Goal: Information Seeking & Learning: Find specific page/section

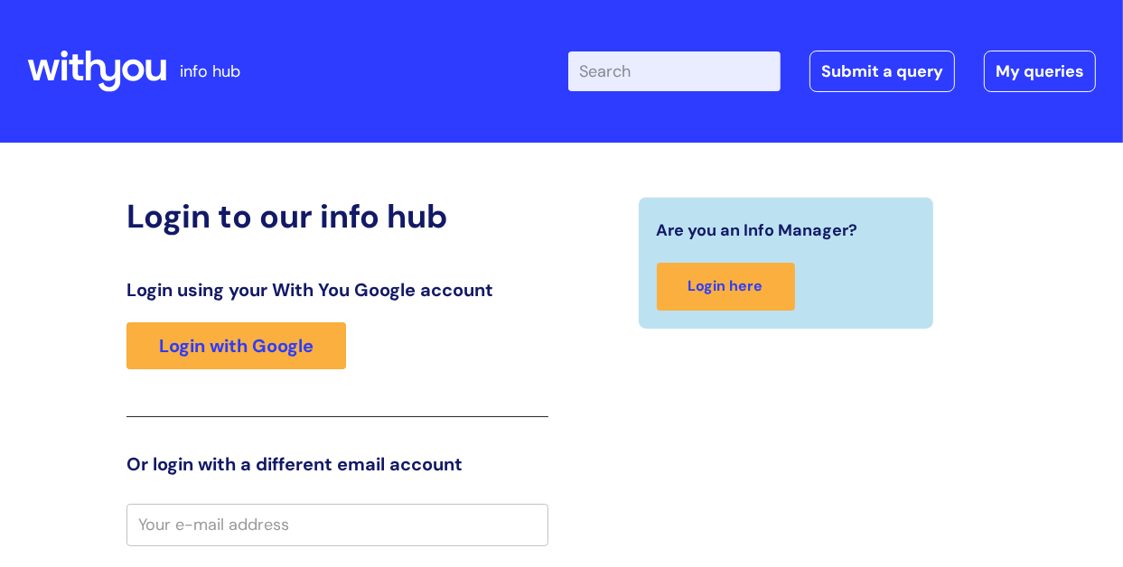
click at [678, 80] on input "Enter your search term here..." at bounding box center [674, 72] width 212 height 40
type input "brand cente"
click button "Search" at bounding box center [0, 0] width 0 height 0
type input "brand centre"
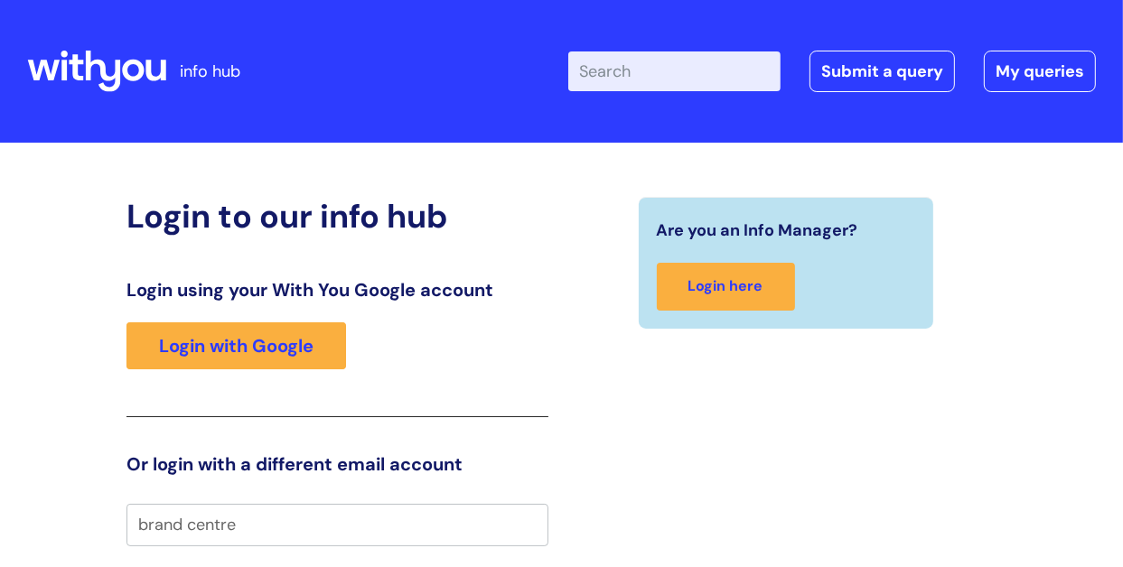
click at [677, 80] on input "Enter your search term here..." at bounding box center [674, 72] width 212 height 40
type input "brab=nd centre"
click button "Search" at bounding box center [0, 0] width 0 height 0
click at [677, 80] on input "Enter your search term here..." at bounding box center [674, 72] width 212 height 40
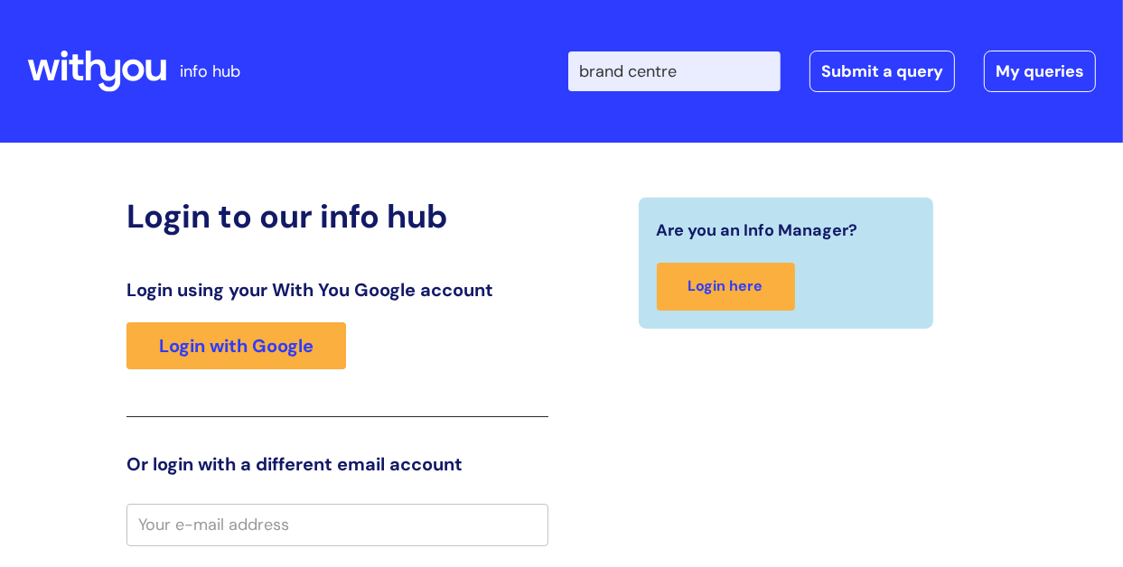
type input "brand centre"
click button "Search" at bounding box center [0, 0] width 0 height 0
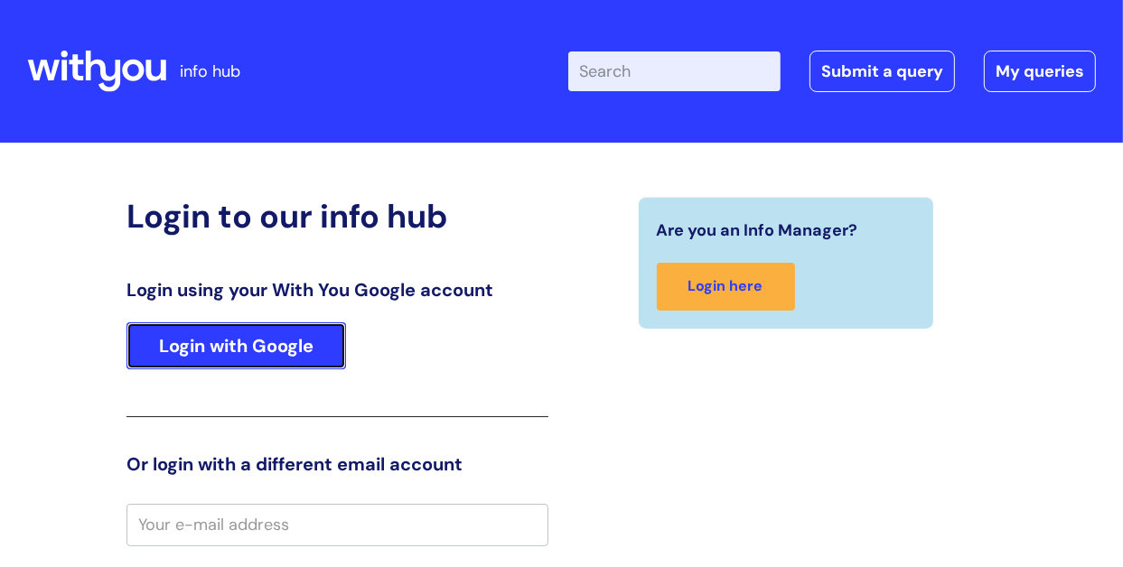
click at [246, 361] on link "Login with Google" at bounding box center [237, 346] width 220 height 47
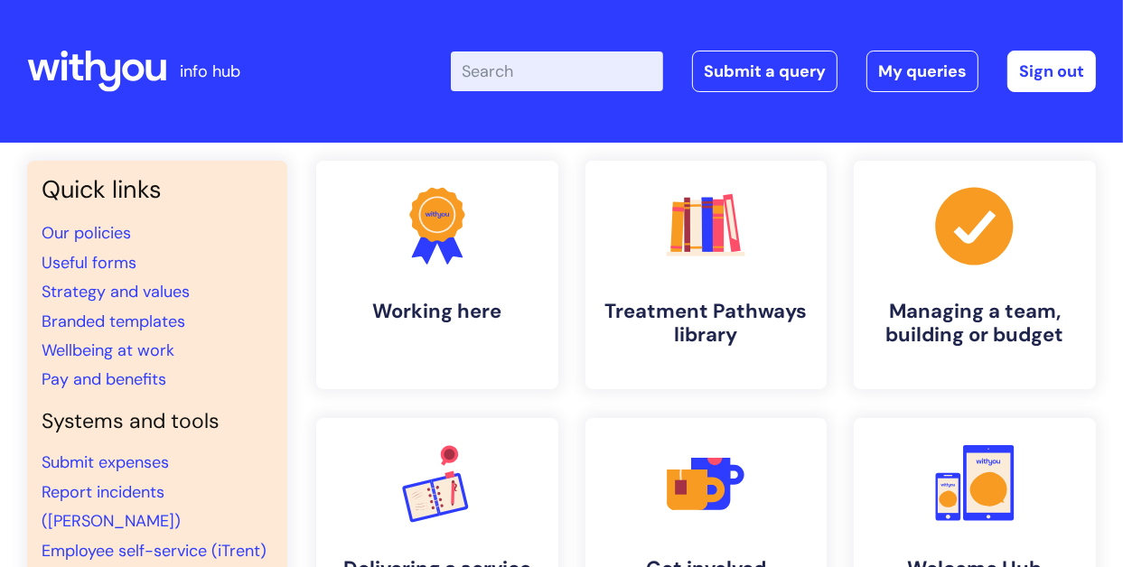
click at [568, 88] on input "Enter your search term here..." at bounding box center [557, 72] width 212 height 40
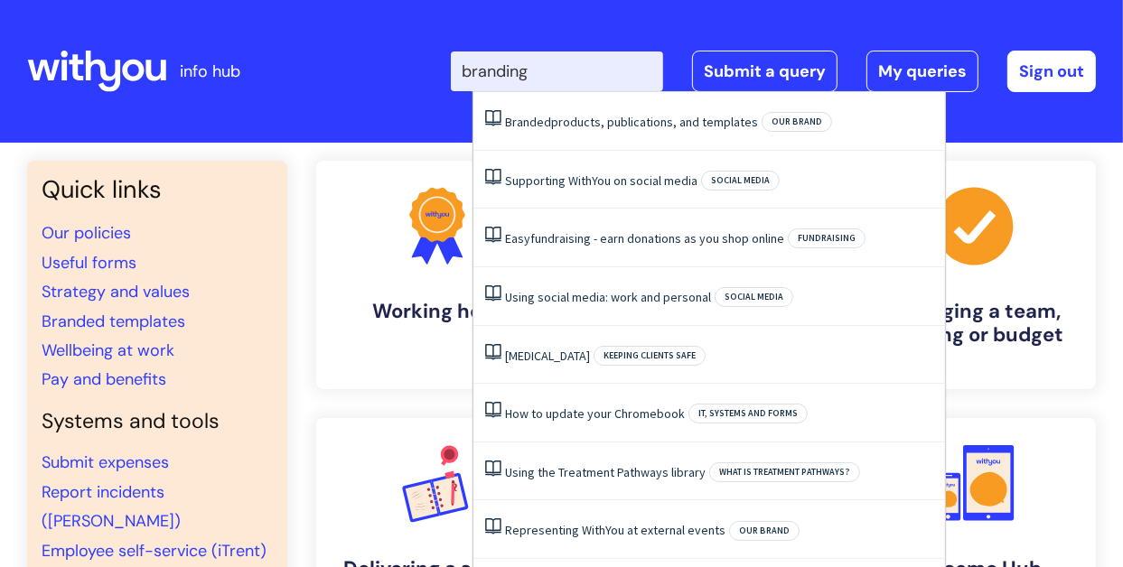
type input "branding"
click button "Search" at bounding box center [0, 0] width 0 height 0
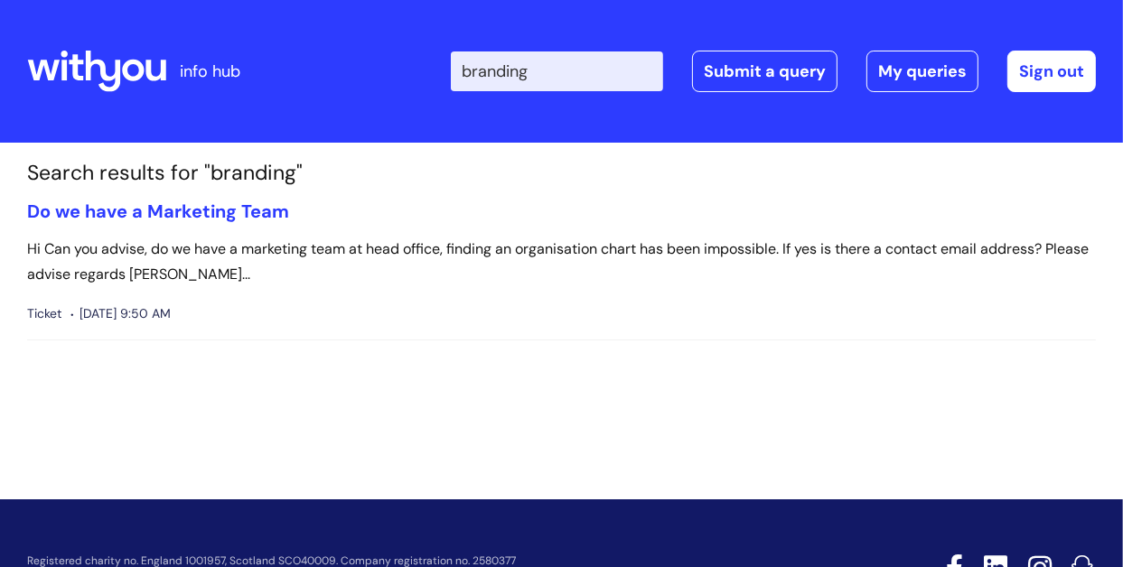
click at [598, 80] on input "branding" at bounding box center [557, 72] width 212 height 40
type input "brand"
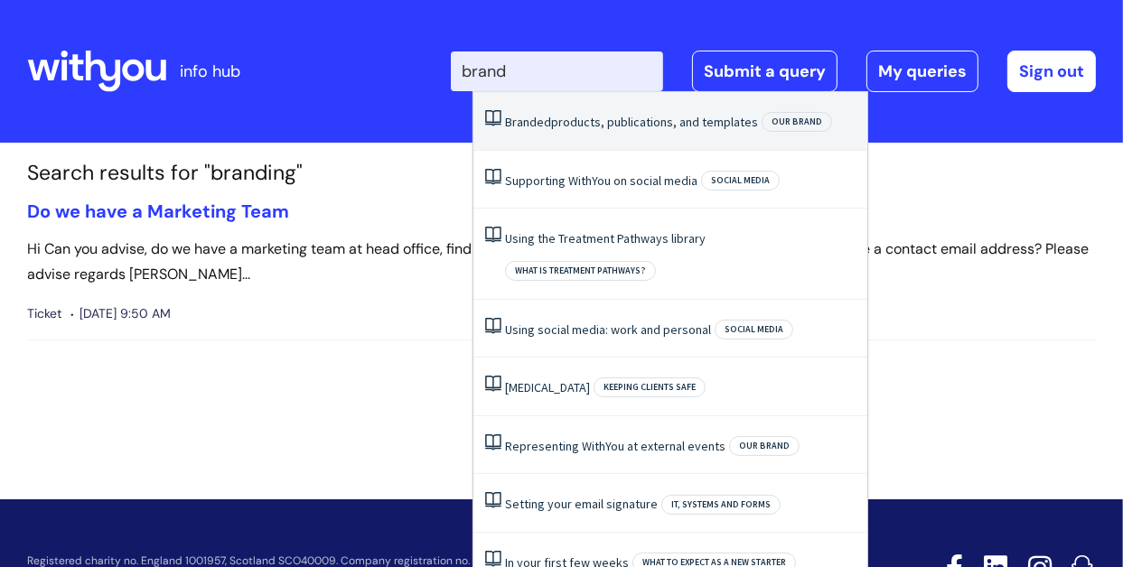
click at [586, 124] on link "Branded products, publications, and templates" at bounding box center [631, 122] width 253 height 16
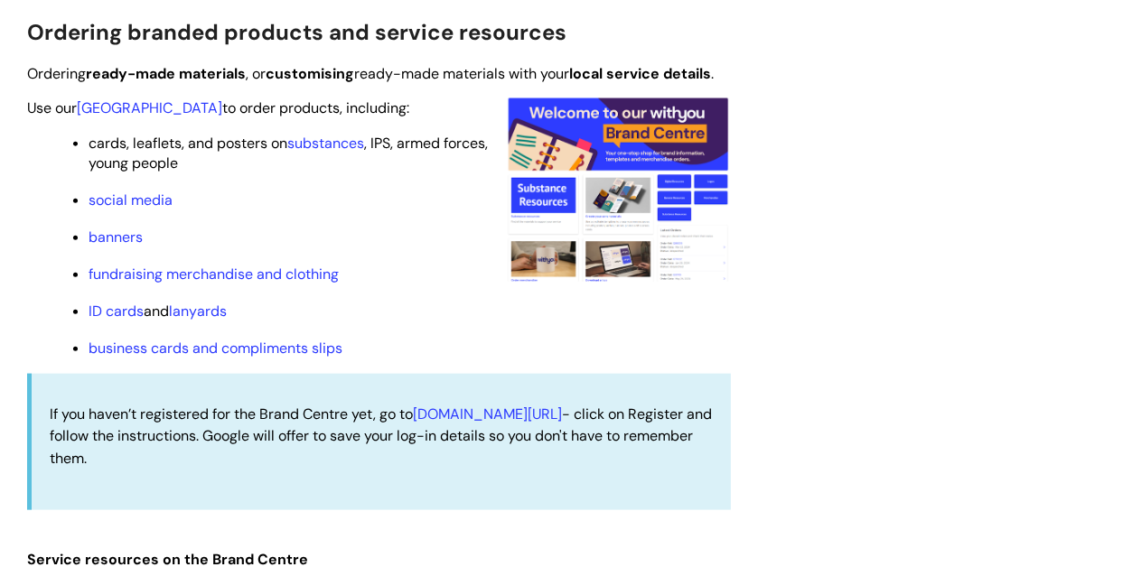
scroll to position [1773, 0]
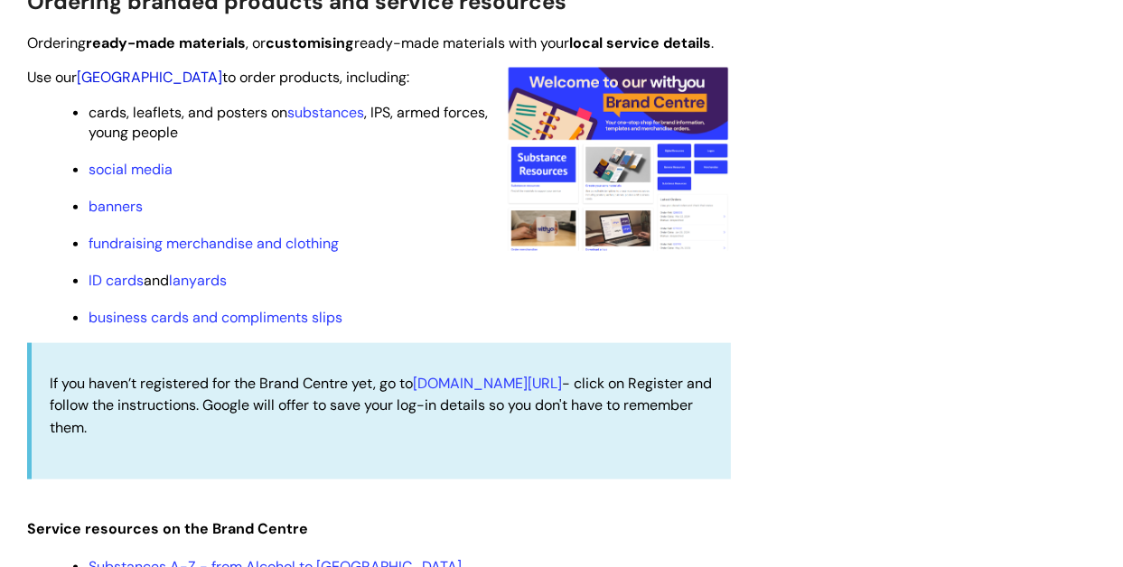
click at [131, 87] on link "[GEOGRAPHIC_DATA]" at bounding box center [149, 77] width 145 height 19
